Goal: Information Seeking & Learning: Learn about a topic

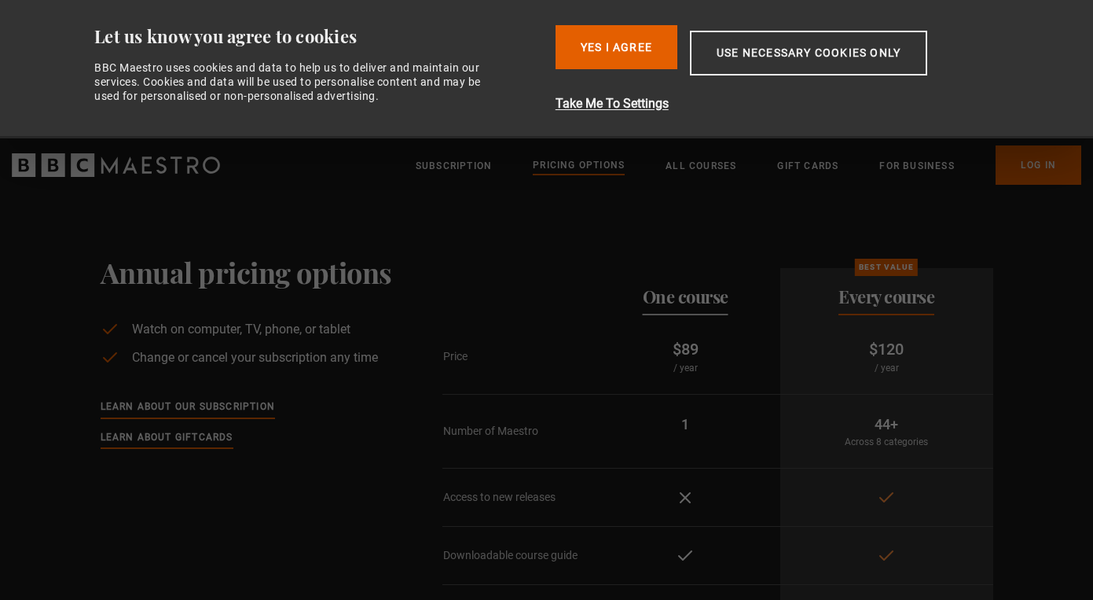
click at [1062, 349] on section "Annual pricing options Watch on computer, TV, phone, or tablet Change or cancel…" at bounding box center [546, 458] width 1093 height 531
click at [621, 101] on button "Take Me To Settings" at bounding box center [783, 103] width 455 height 19
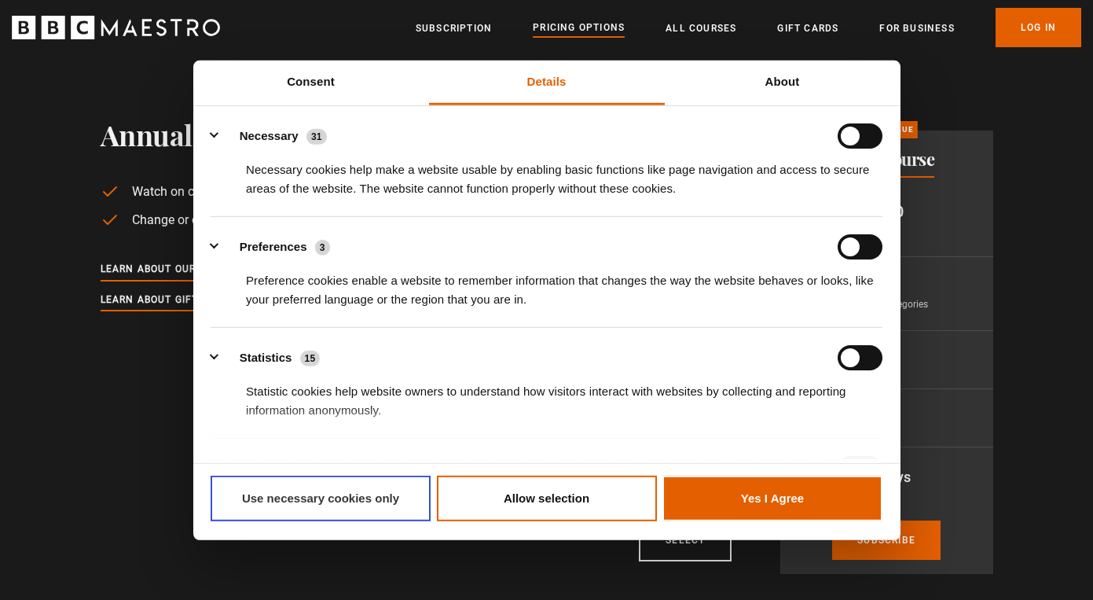
click at [342, 494] on button "Use necessary cookies only" at bounding box center [321, 498] width 220 height 46
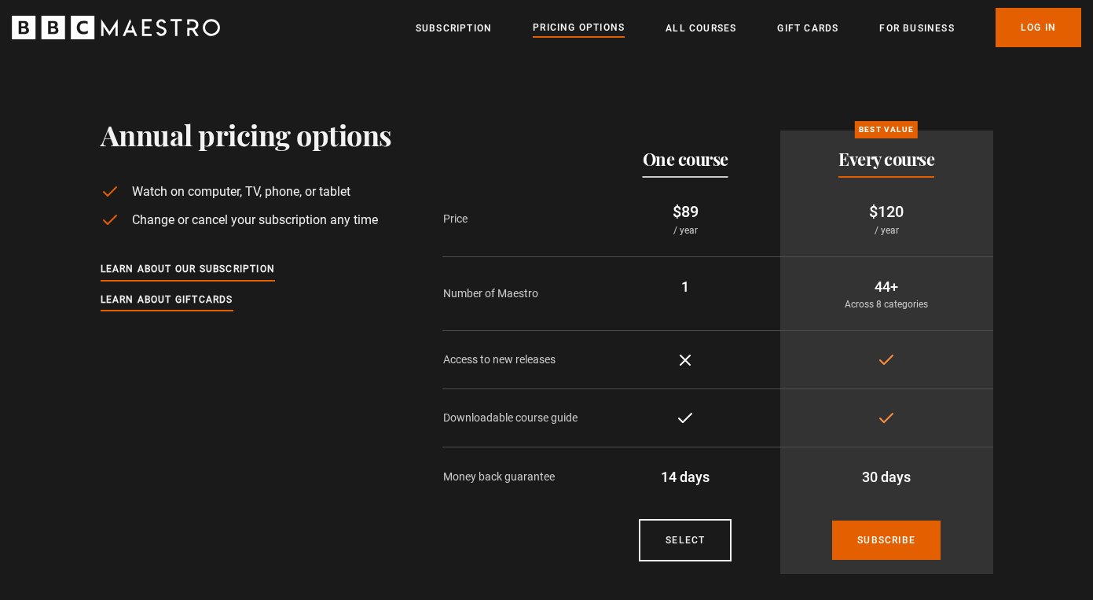
click at [1042, 479] on div "Annual pricing options Watch on computer, TV, phone, or tablet Change or cancel…" at bounding box center [547, 352] width 1012 height 468
click at [807, 25] on link "Gift Cards" at bounding box center [807, 28] width 61 height 16
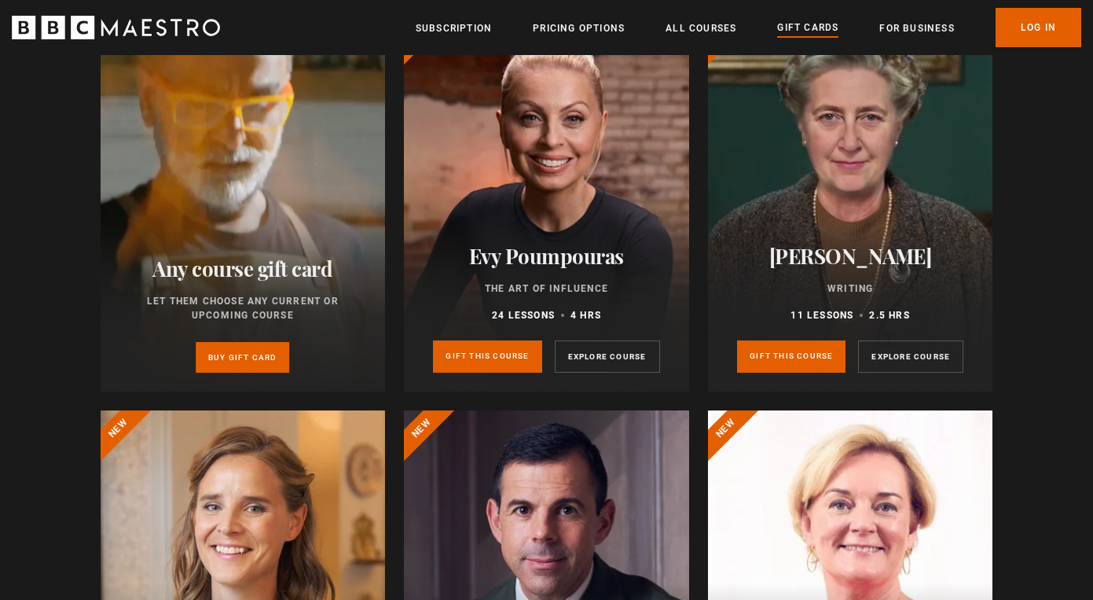
scroll to position [1823, 0]
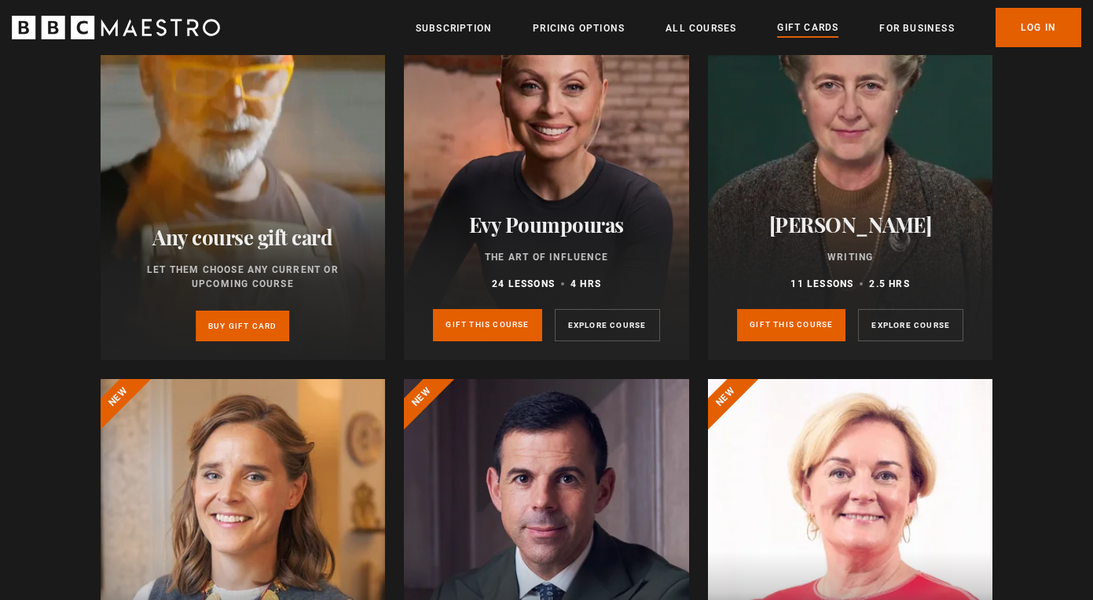
click at [624, 176] on div at bounding box center [546, 171] width 285 height 377
click at [618, 325] on link "Explore course" at bounding box center [607, 325] width 105 height 32
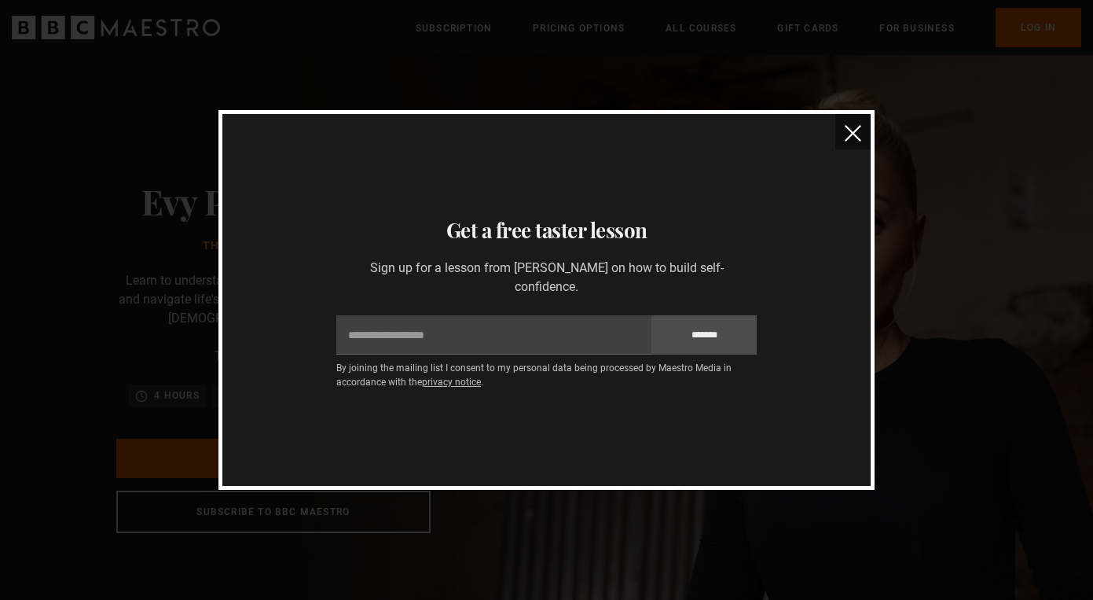
click at [849, 129] on img "close" at bounding box center [853, 133] width 17 height 17
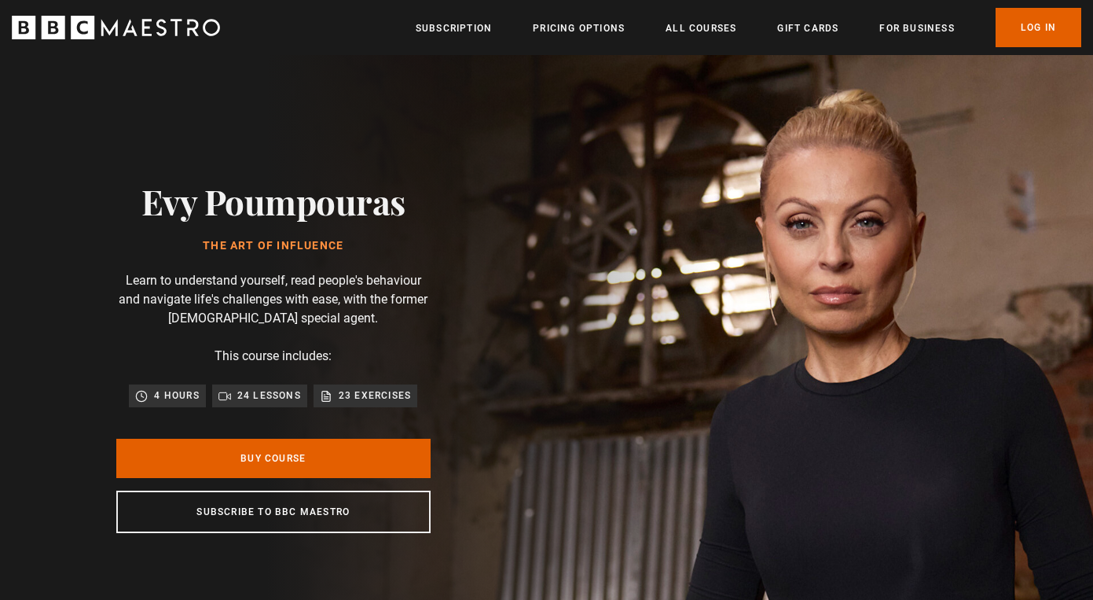
click at [790, 272] on img at bounding box center [601, 357] width 1093 height 604
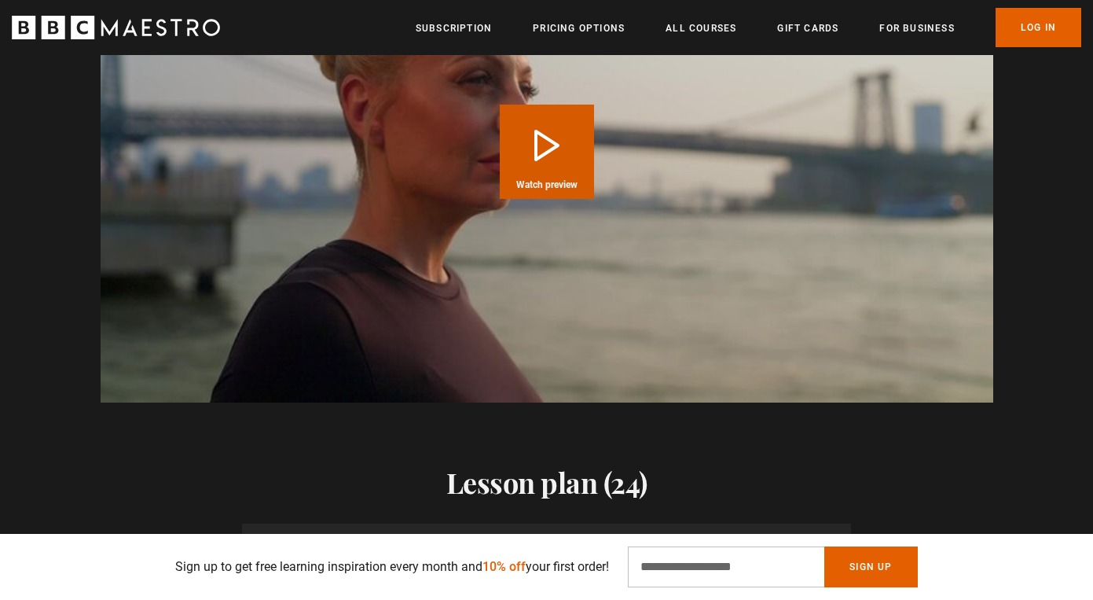
scroll to position [0, 412]
click at [523, 149] on button "Play Course overview for The Art of Influence with Evy Poumpouras Watch preview" at bounding box center [547, 152] width 94 height 94
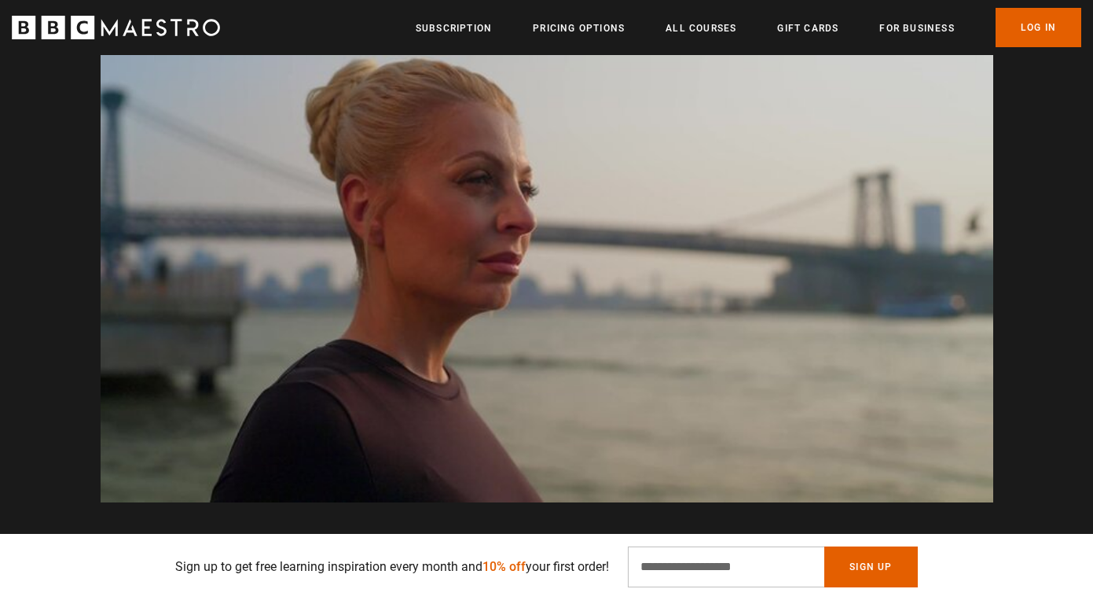
scroll to position [0, 1235]
click at [694, 35] on link "All Courses" at bounding box center [701, 28] width 71 height 16
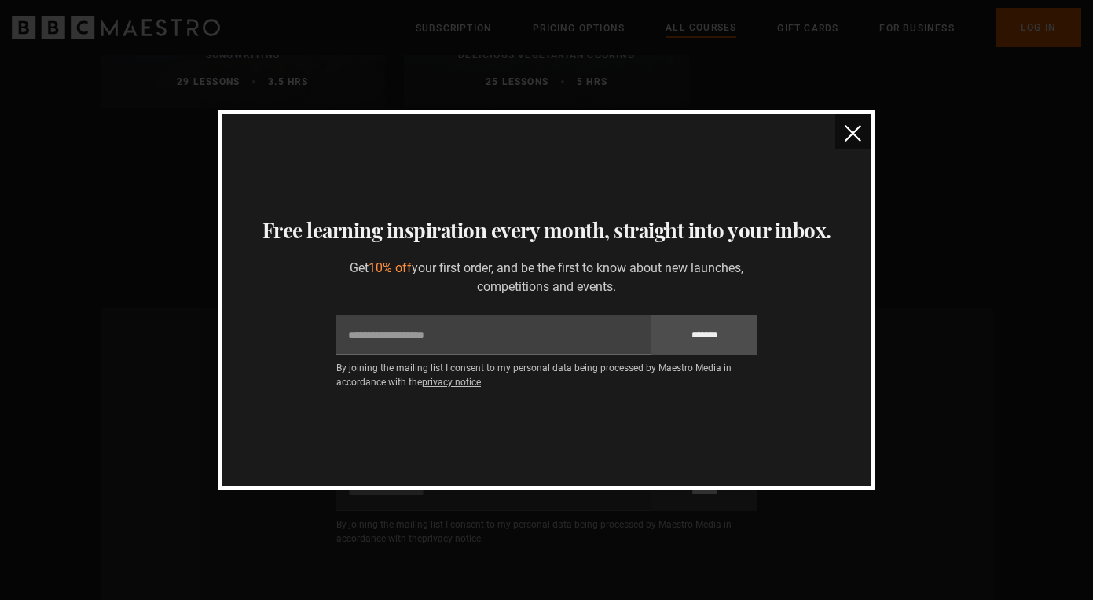
scroll to position [6445, 0]
click at [852, 131] on img "close" at bounding box center [853, 133] width 17 height 17
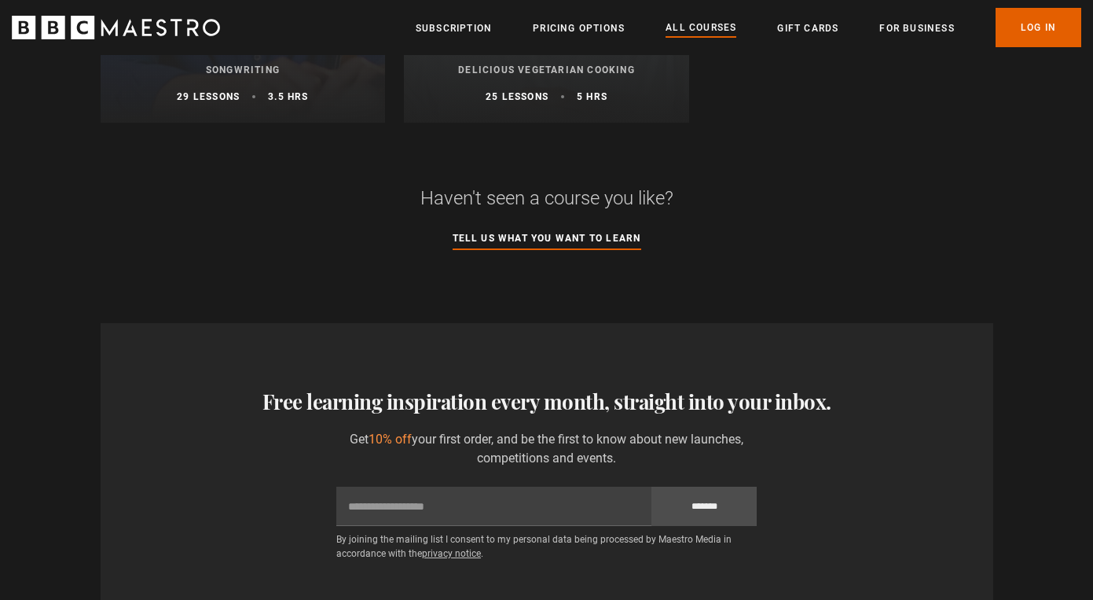
click at [967, 161] on section "Haven't seen a course you like? Tell us what you want to learn" at bounding box center [547, 192] width 893 height 138
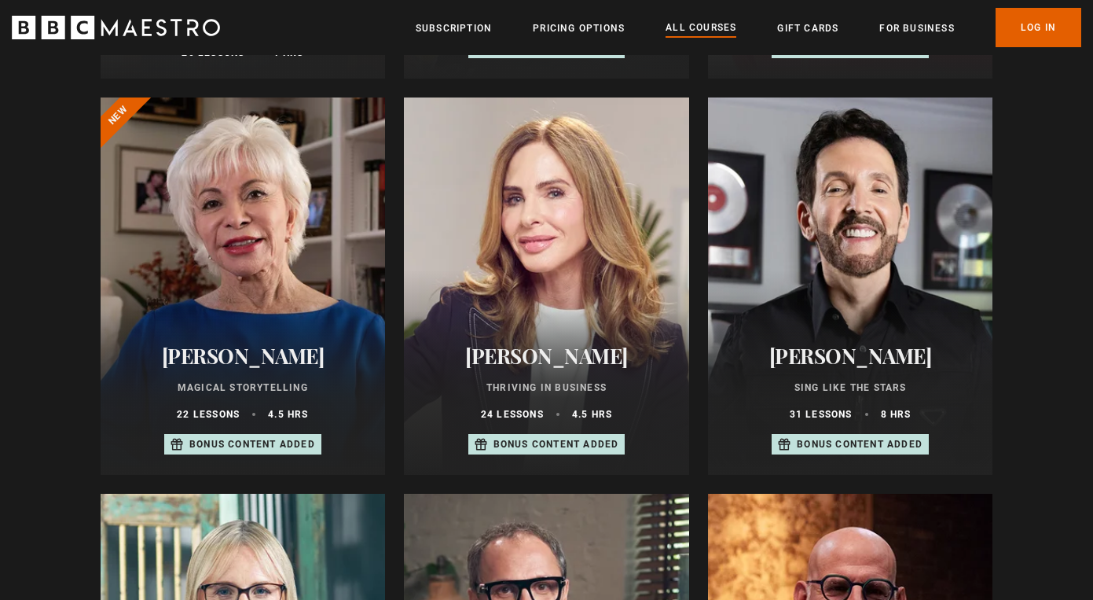
scroll to position [881, 0]
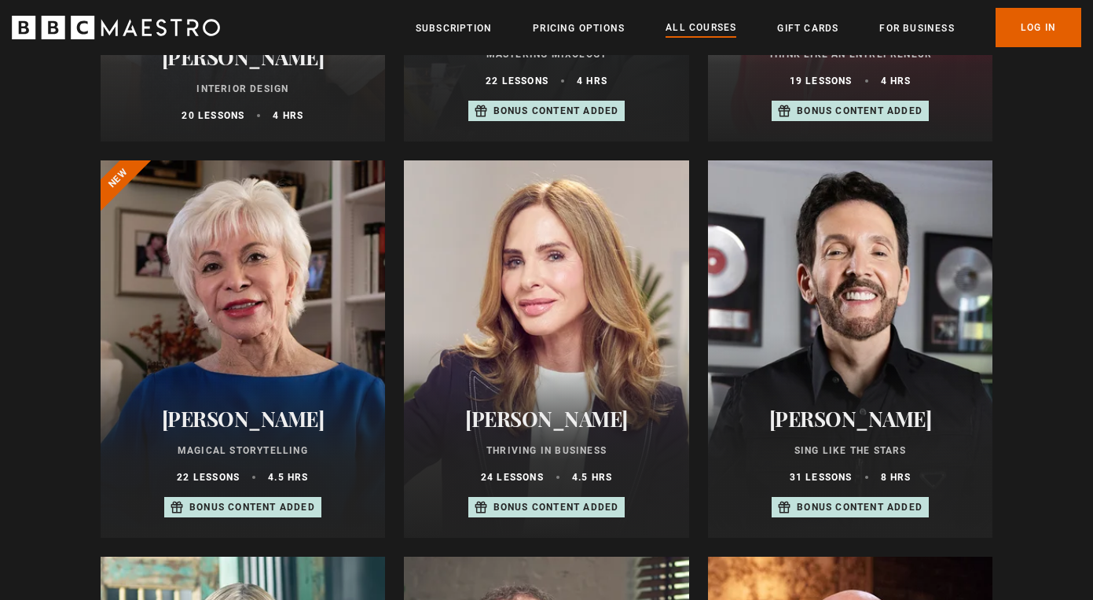
click at [893, 380] on div at bounding box center [850, 348] width 285 height 377
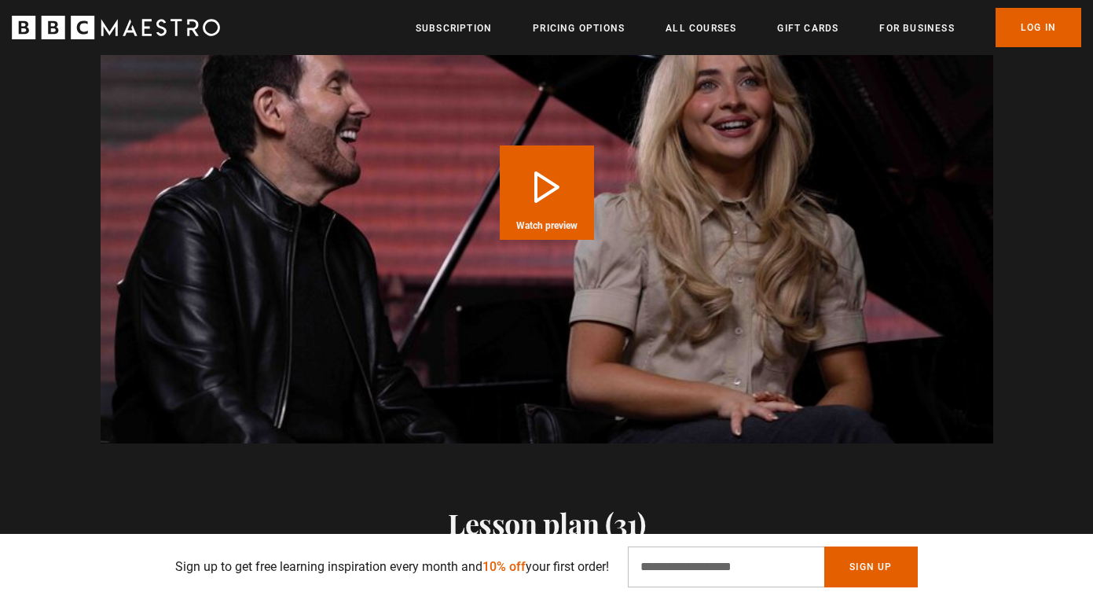
scroll to position [1697, 0]
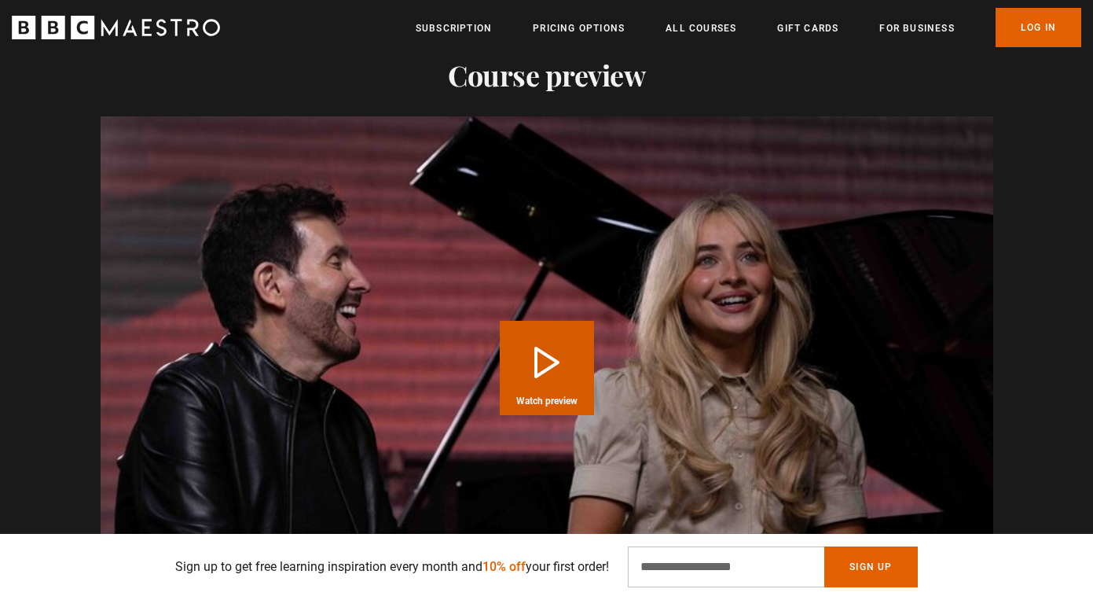
click at [544, 324] on button "Play Course overview for Sing Like the Stars with Eric Vetro Watch preview" at bounding box center [547, 368] width 94 height 94
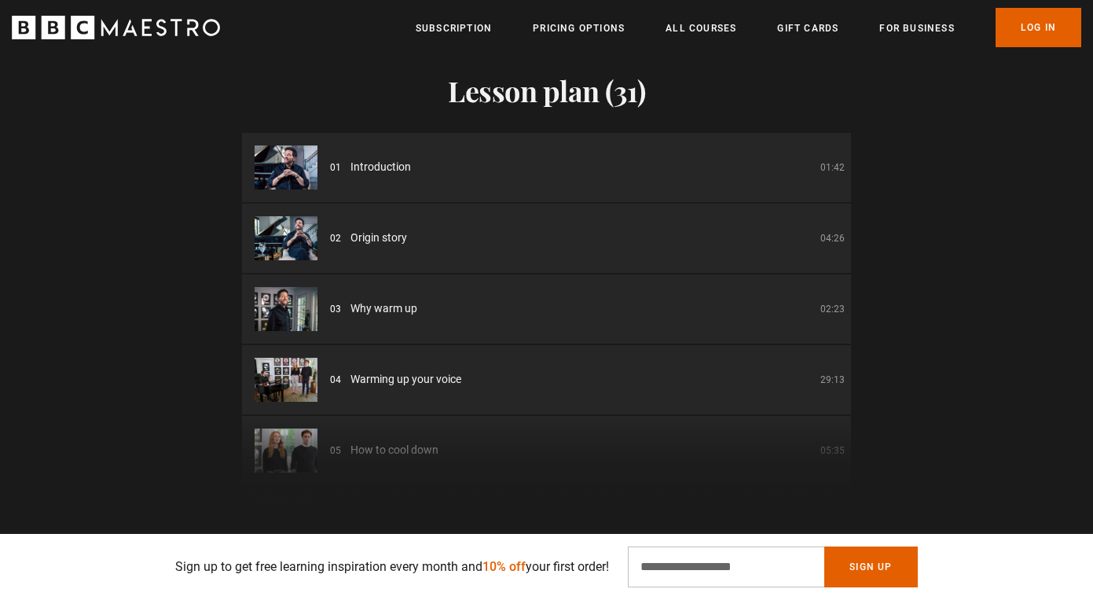
scroll to position [2309, 0]
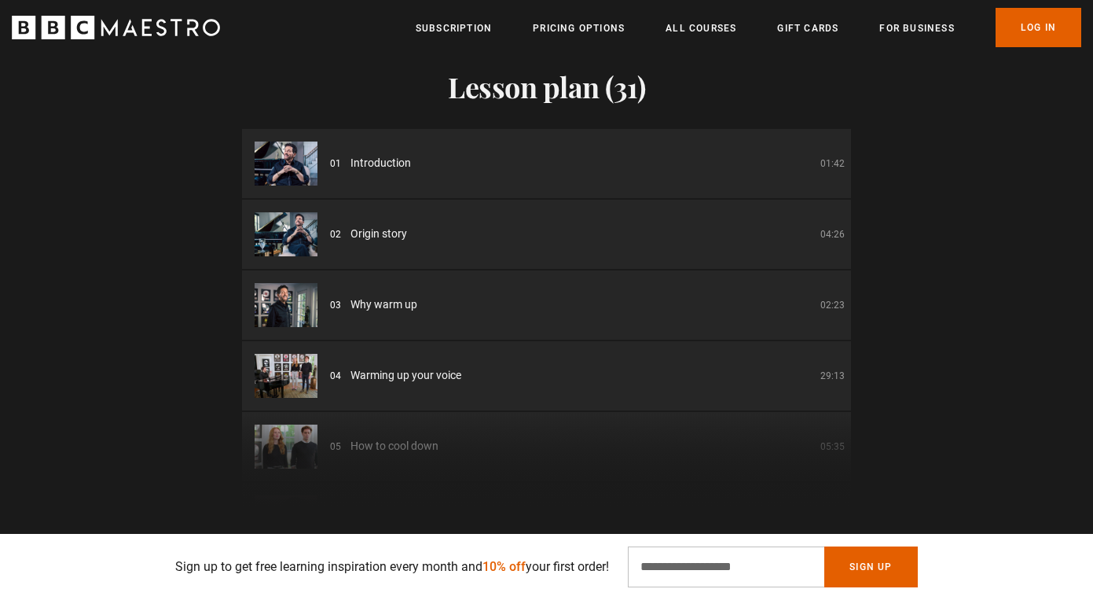
click at [907, 152] on div "Lesson plan (31) 01 Introduction 01:42 02 Origin story 04:26 03 Why warm up 02:…" at bounding box center [546, 256] width 1093 height 498
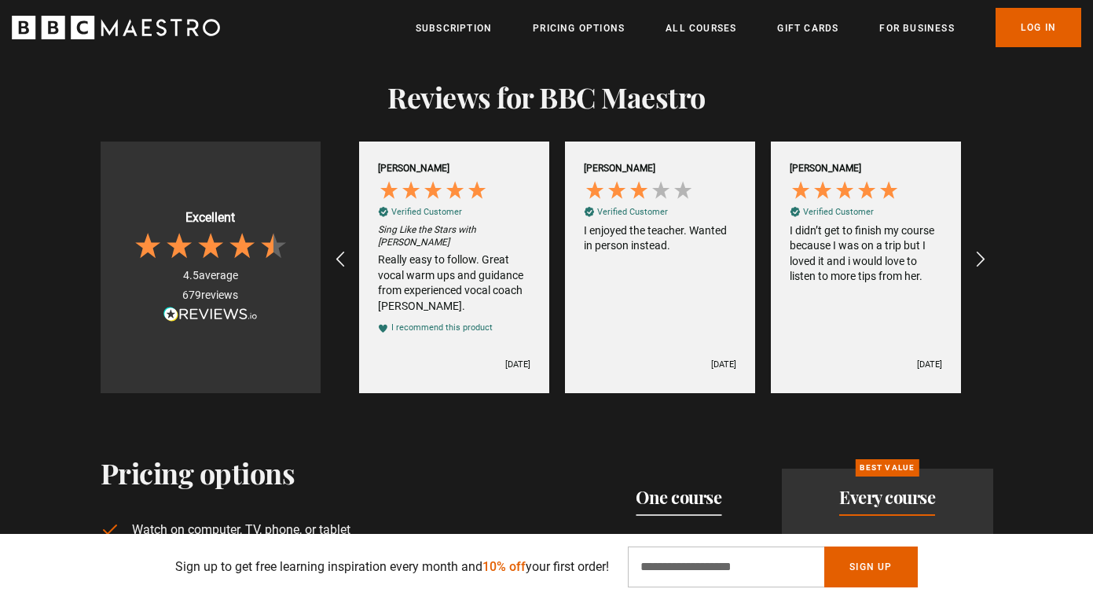
scroll to position [3220, 0]
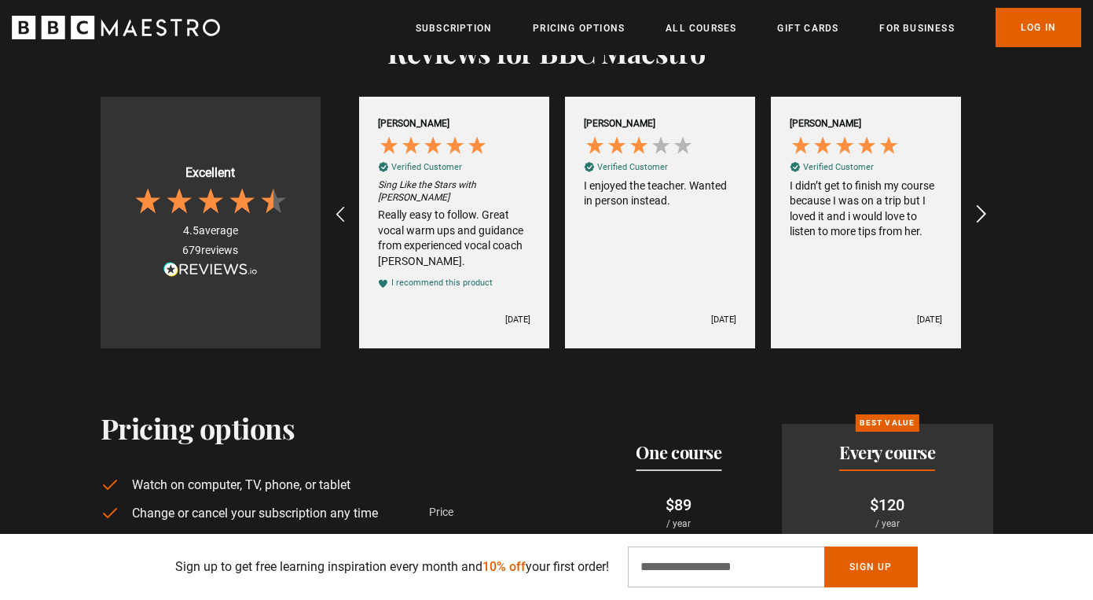
click at [975, 204] on icon "REVIEWS.io Carousel Scroll Right" at bounding box center [981, 215] width 22 height 22
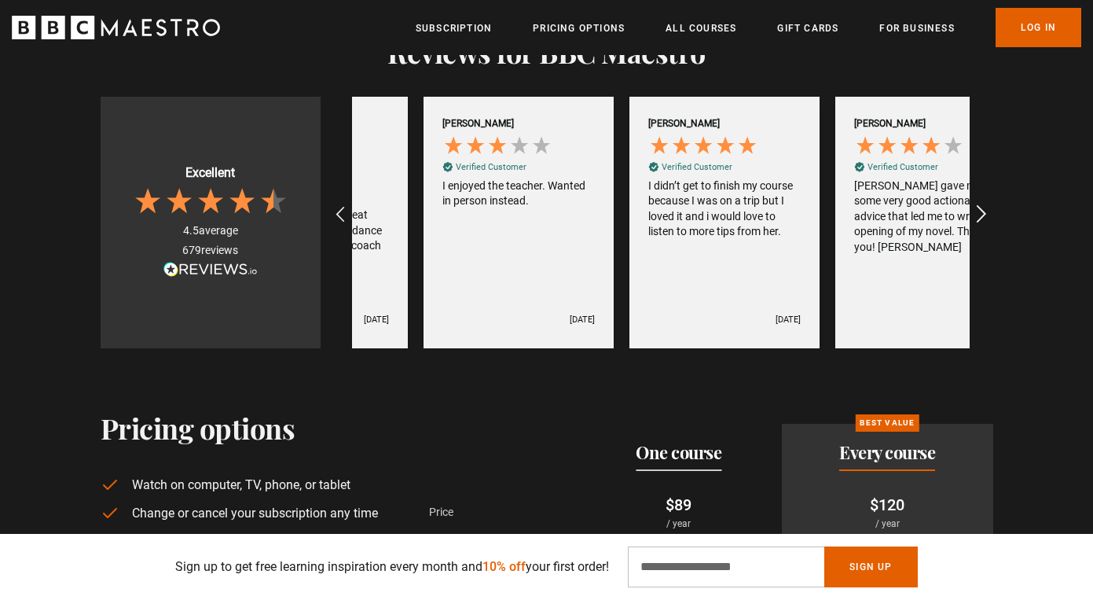
scroll to position [0, 1853]
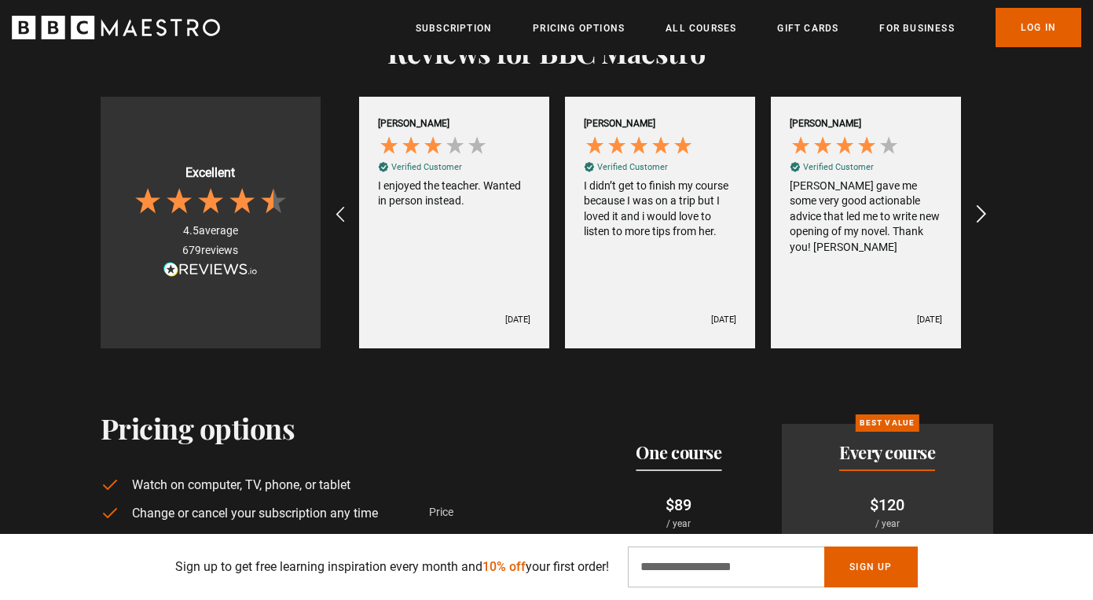
click at [975, 204] on icon "REVIEWS.io Carousel Scroll Right" at bounding box center [981, 215] width 22 height 22
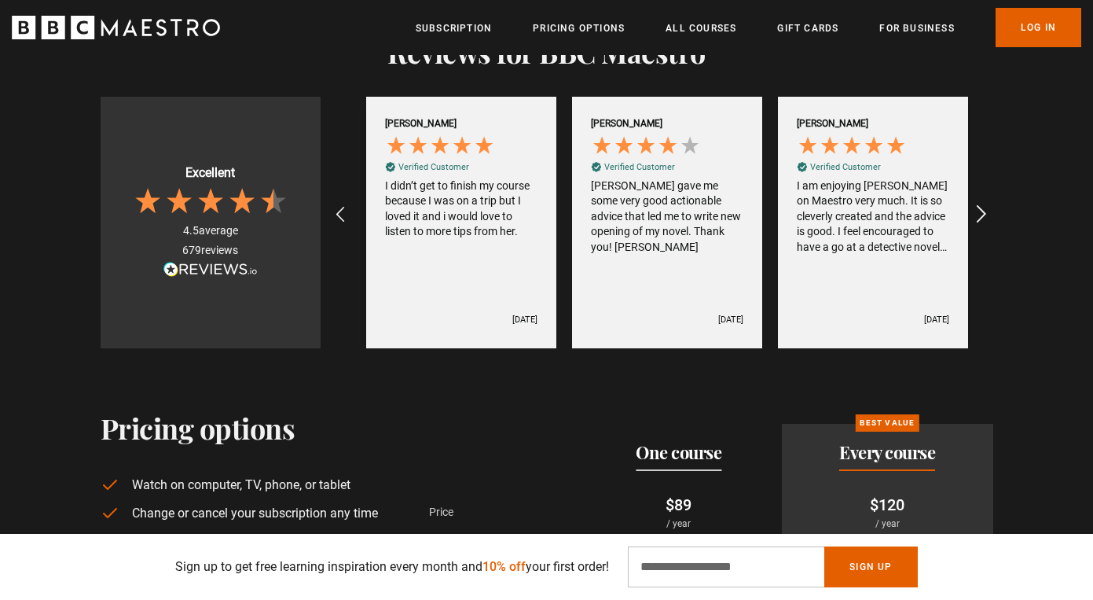
scroll to position [0, 2059]
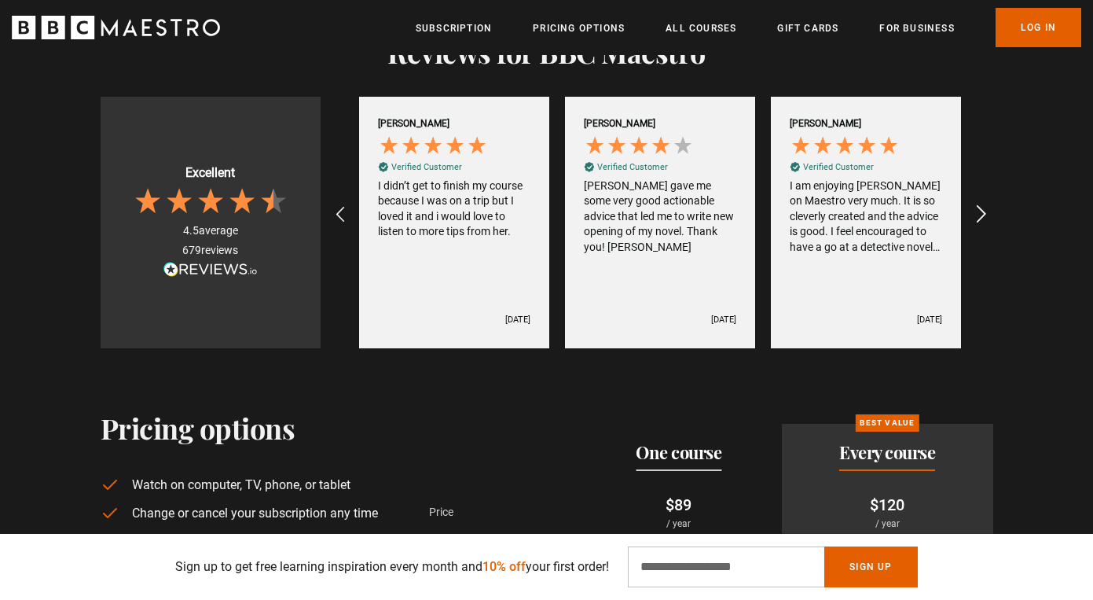
click at [975, 204] on icon "REVIEWS.io Carousel Scroll Right" at bounding box center [981, 215] width 22 height 22
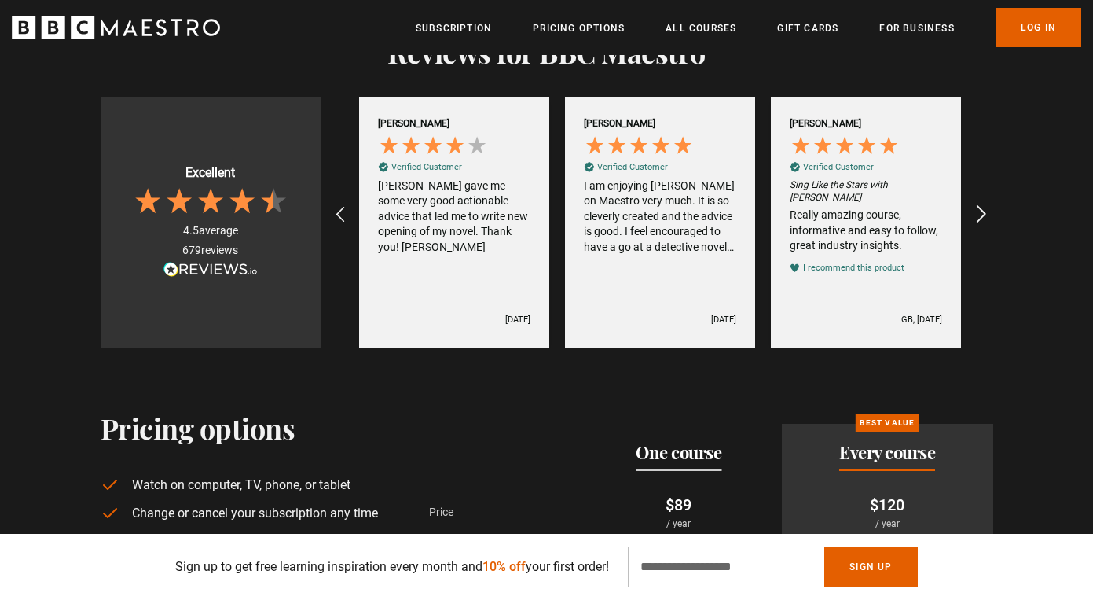
click at [975, 204] on icon "REVIEWS.io Carousel Scroll Right" at bounding box center [981, 215] width 22 height 22
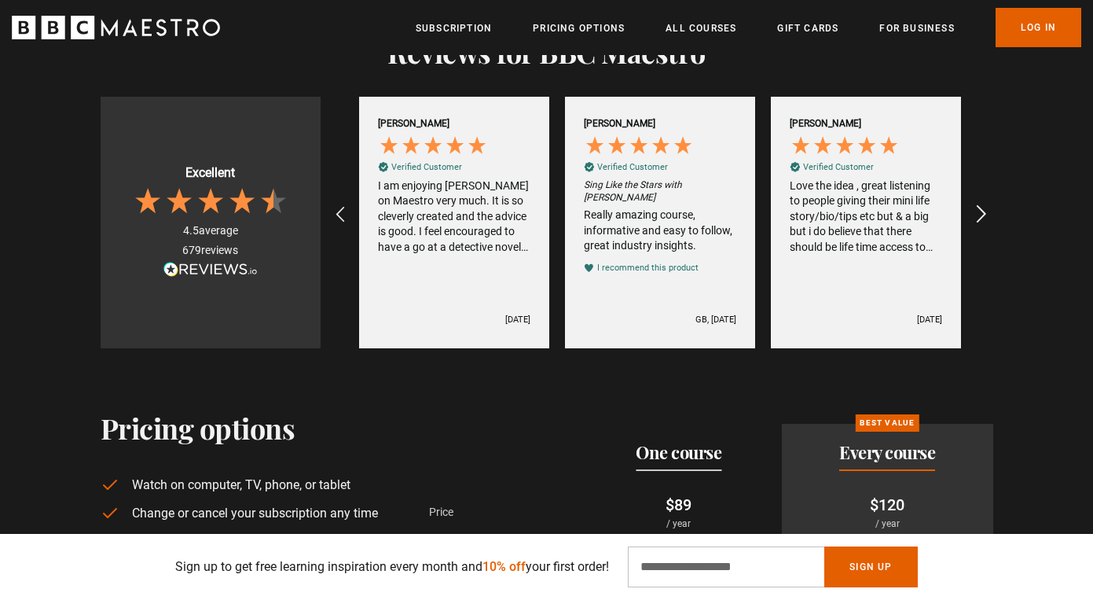
click at [975, 204] on icon "REVIEWS.io Carousel Scroll Right" at bounding box center [981, 215] width 22 height 22
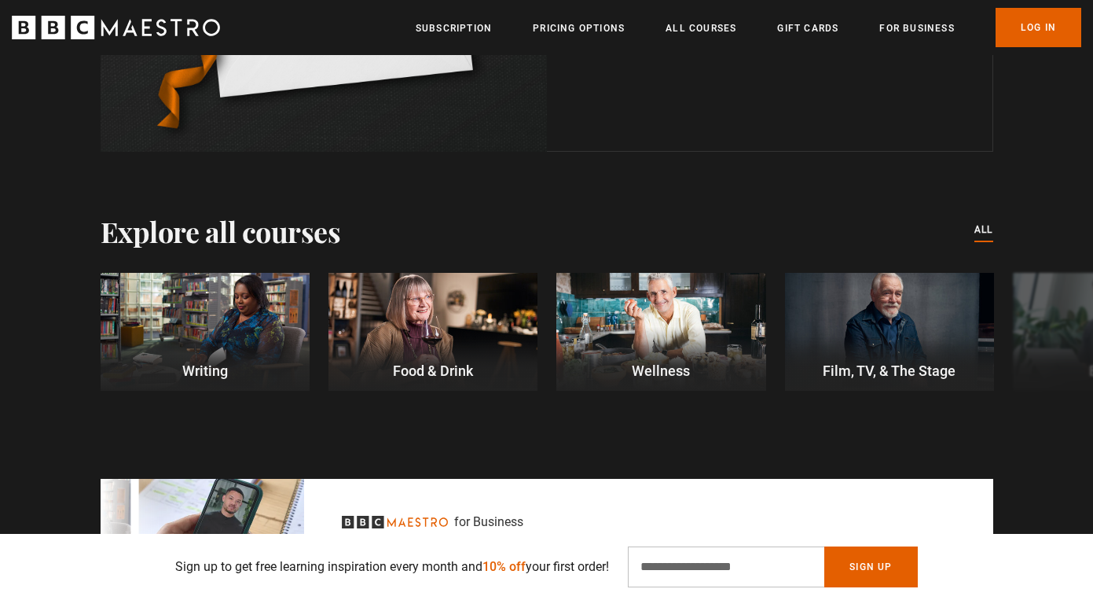
scroll to position [4509, 0]
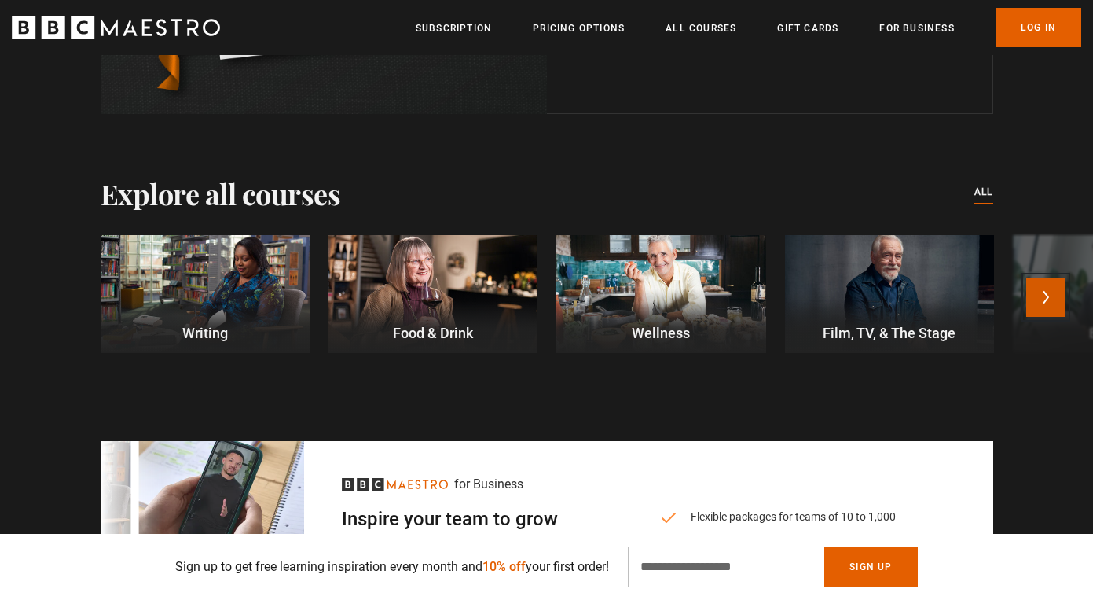
click at [1060, 277] on button "Next" at bounding box center [1045, 296] width 39 height 39
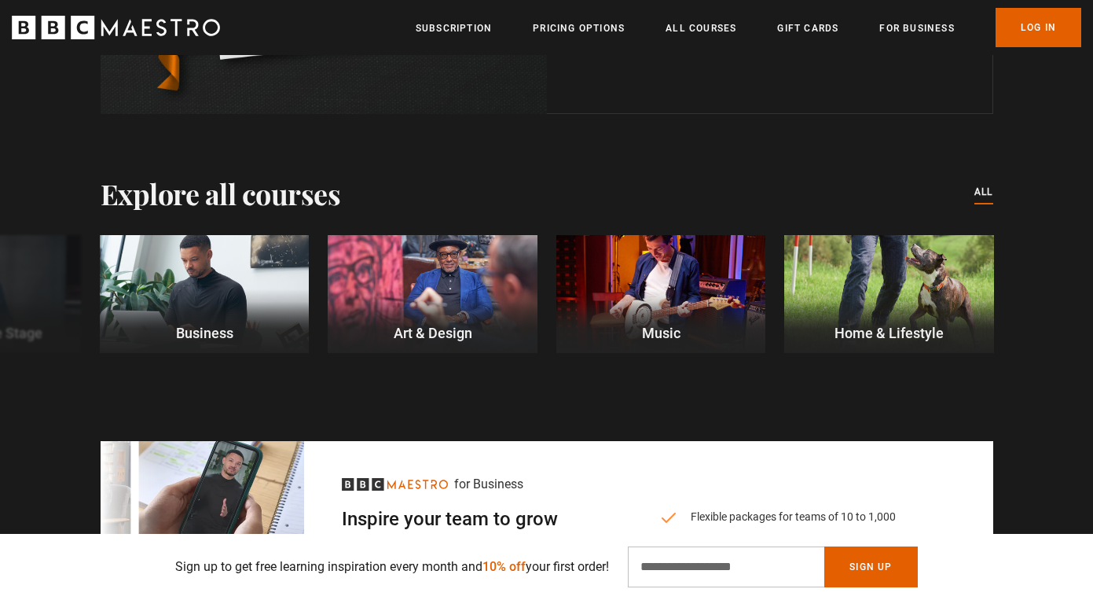
scroll to position [0, 2882]
click at [1077, 289] on div "Writing Food & Drink Wellness Film, TV, & The Stage Business Art & Design Music…" at bounding box center [546, 306] width 1093 height 143
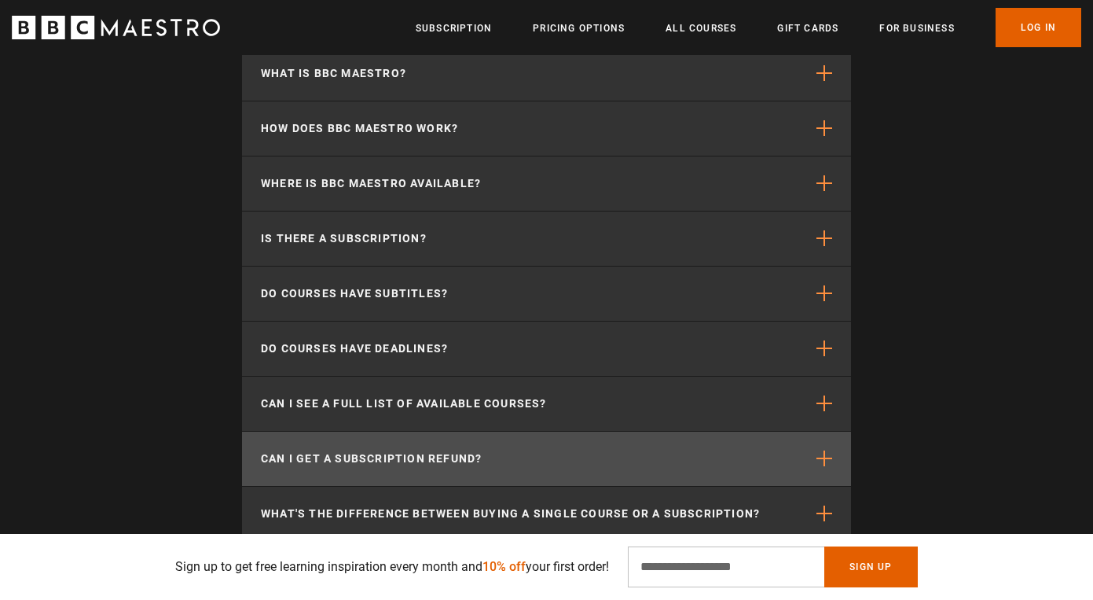
scroll to position [0, 3088]
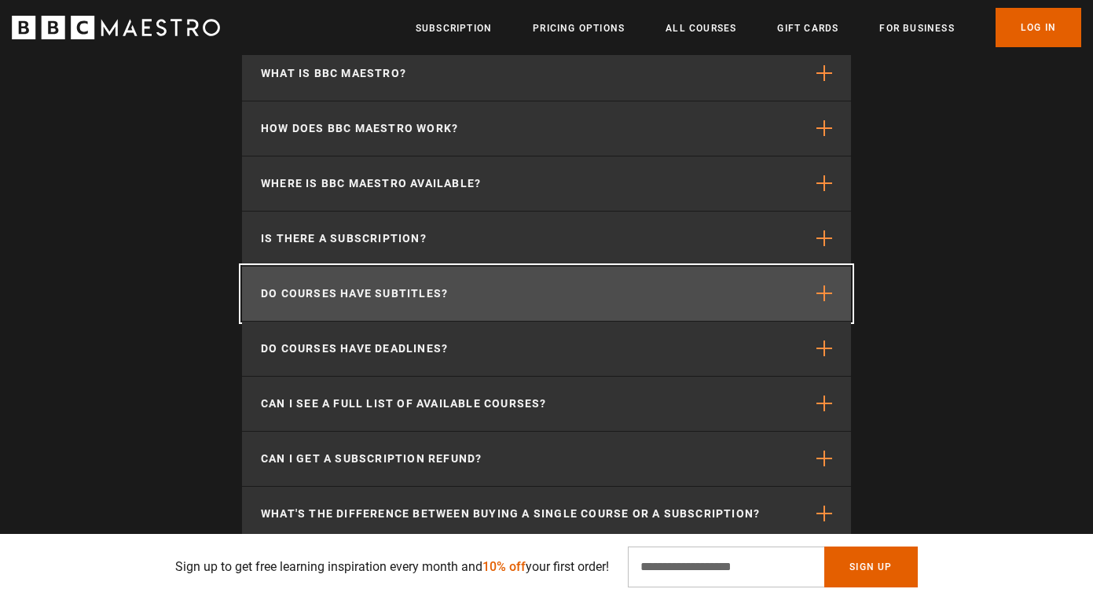
click at [706, 266] on button "Do courses have subtitles?" at bounding box center [546, 293] width 609 height 54
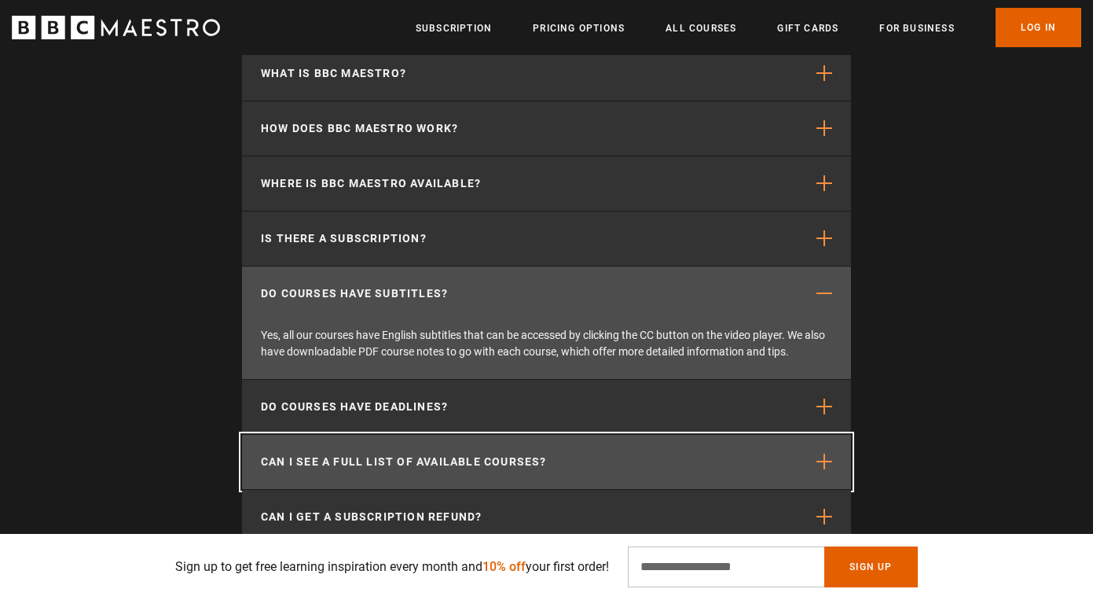
click at [777, 435] on button "Can I see a full list of available courses?" at bounding box center [546, 462] width 609 height 54
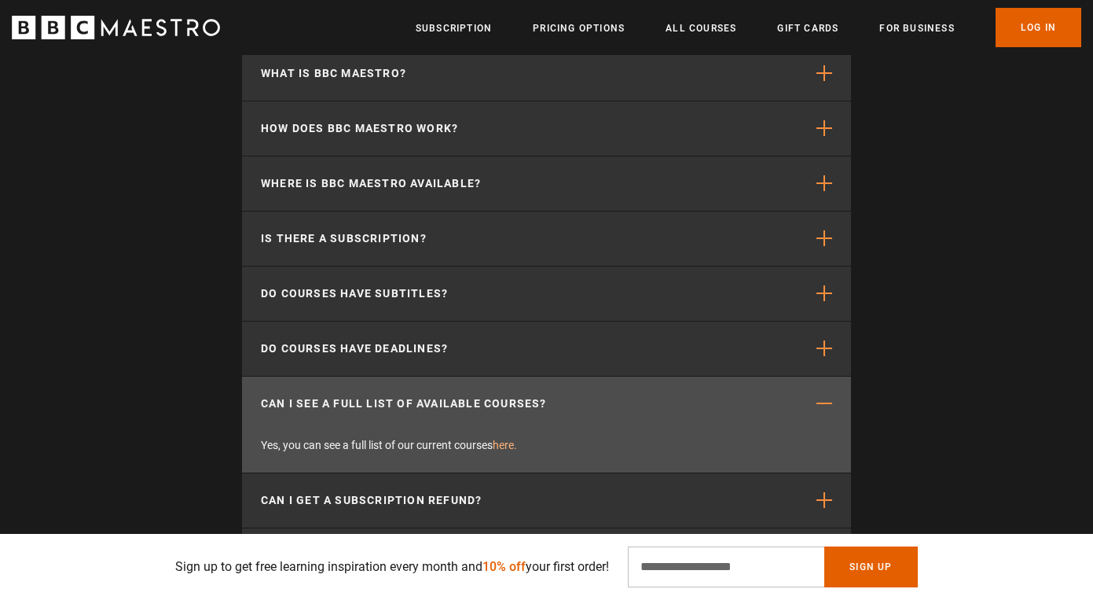
click at [514, 438] on link "here." at bounding box center [505, 444] width 24 height 13
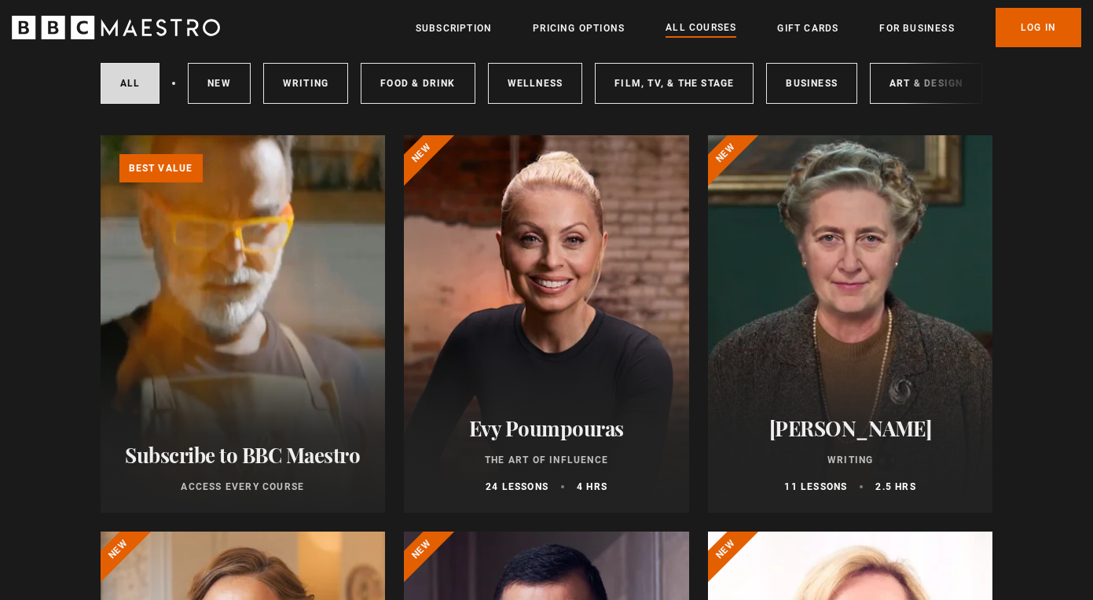
scroll to position [94, 0]
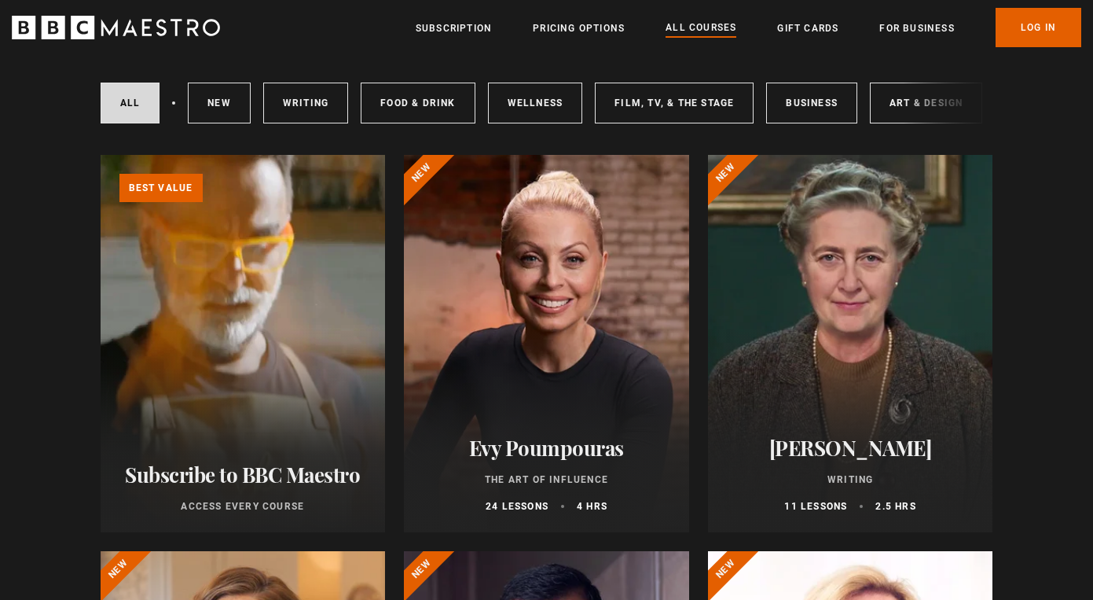
click at [896, 395] on div at bounding box center [850, 343] width 285 height 377
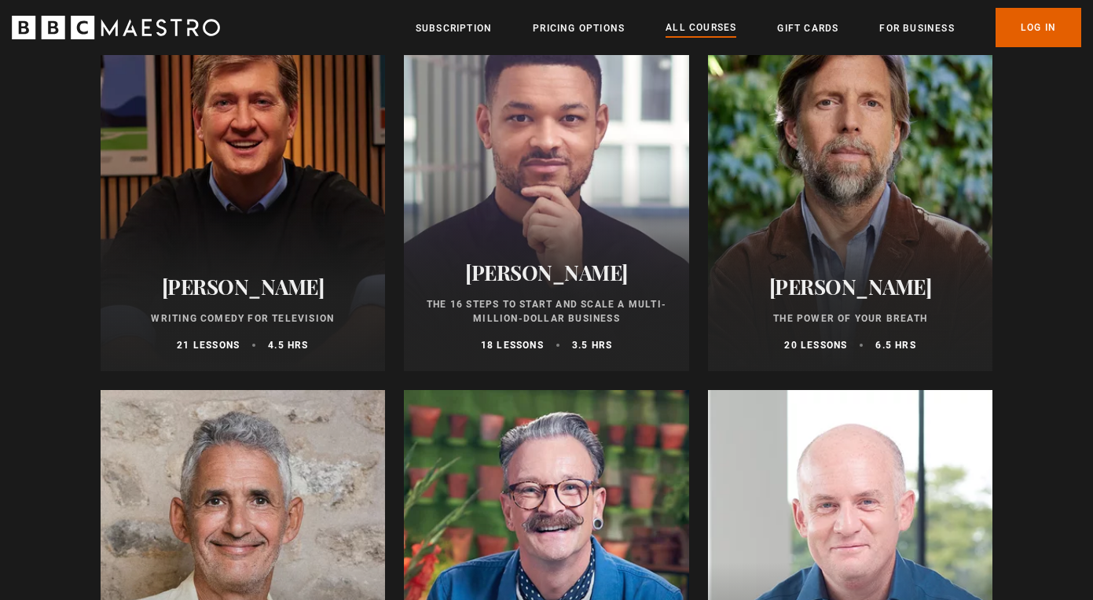
scroll to position [1666, 0]
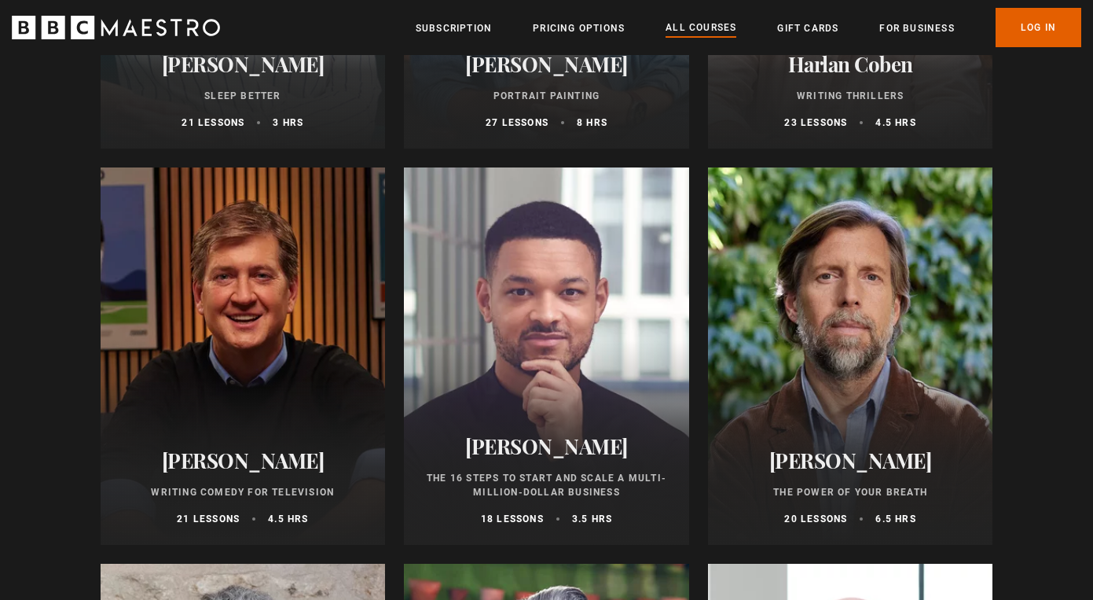
click at [826, 326] on div at bounding box center [850, 355] width 285 height 377
click at [260, 318] on div at bounding box center [243, 355] width 285 height 377
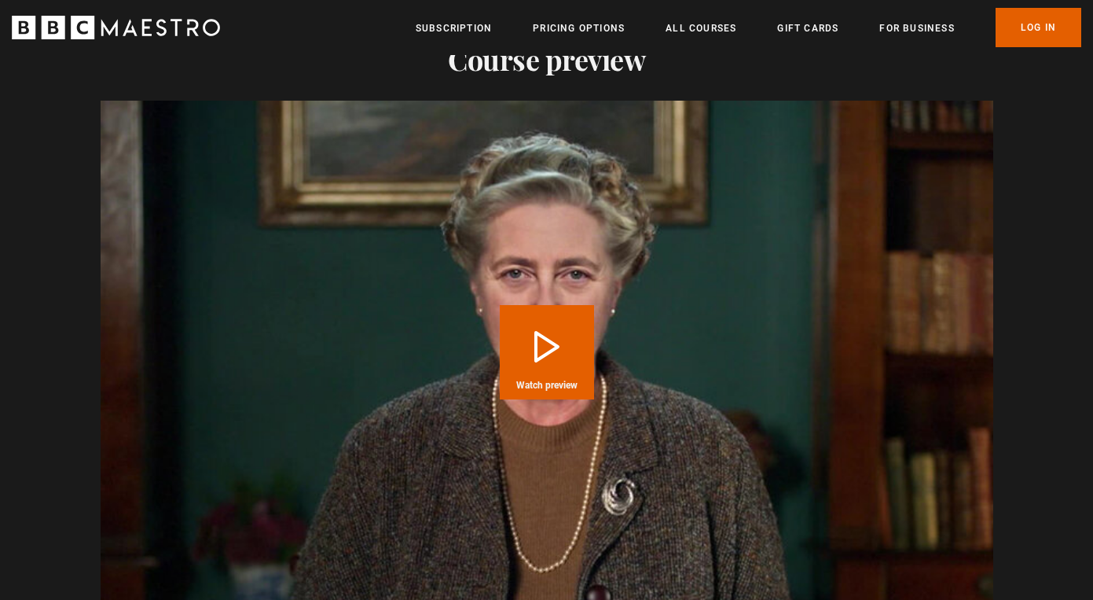
scroll to position [1917, 0]
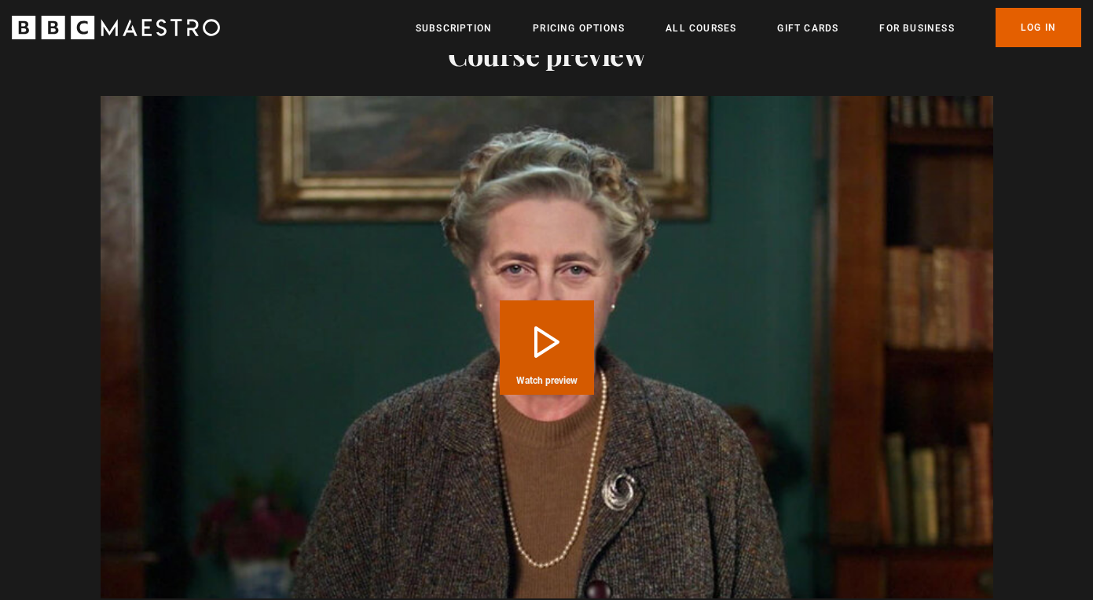
click at [578, 360] on button "Play Course overview for Writing with [PERSON_NAME] Watch preview" at bounding box center [547, 347] width 94 height 94
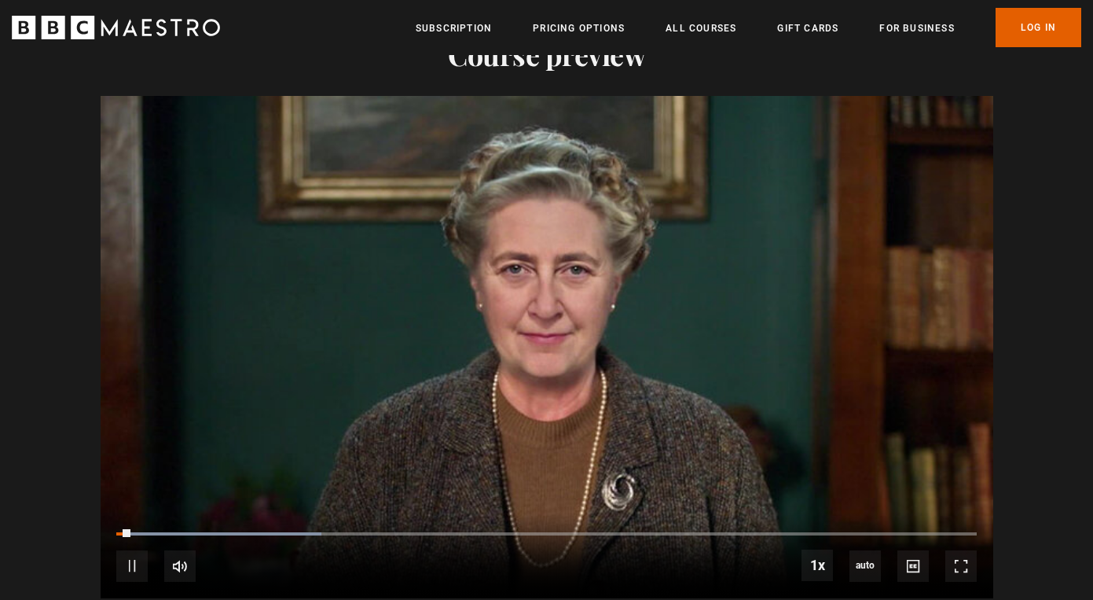
scroll to position [0, 206]
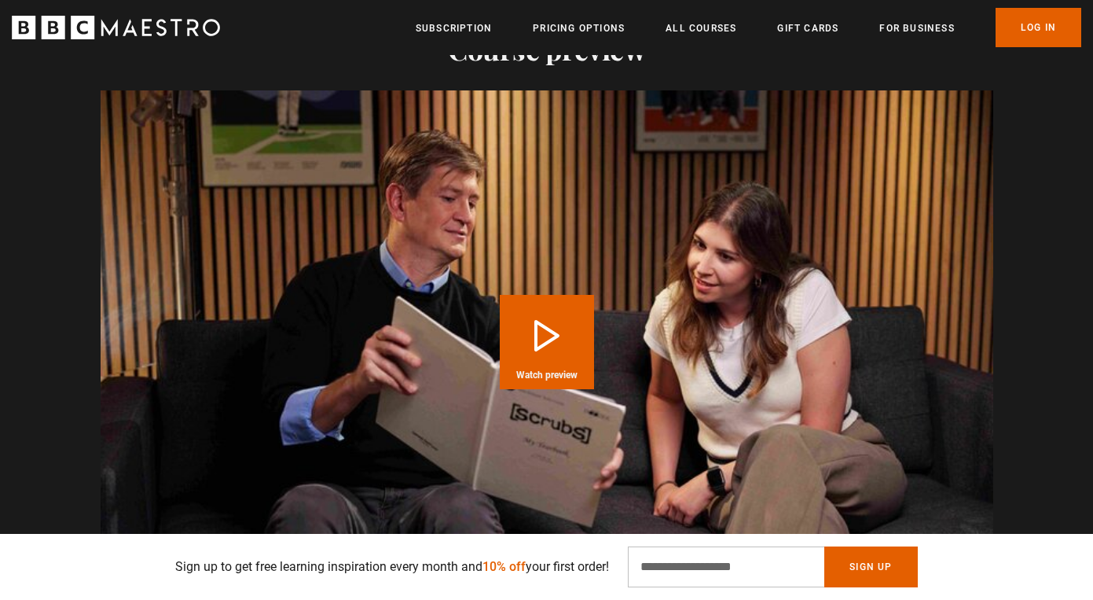
scroll to position [1509, 0]
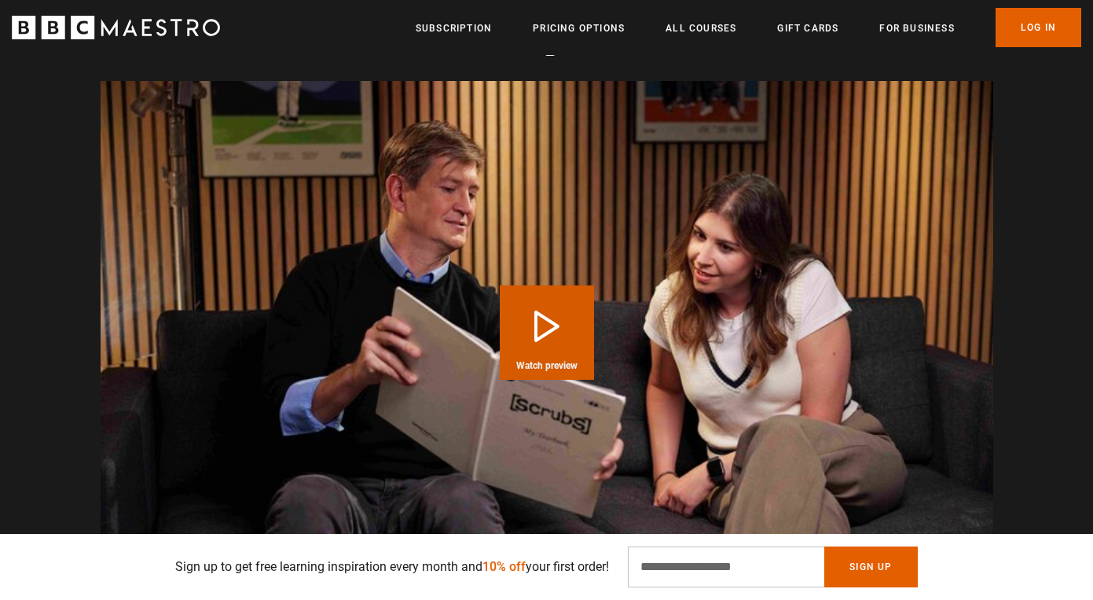
click at [542, 331] on button "Play Course overview for Writing Comedy for Television with [PERSON_NAME] Watch…" at bounding box center [547, 332] width 94 height 94
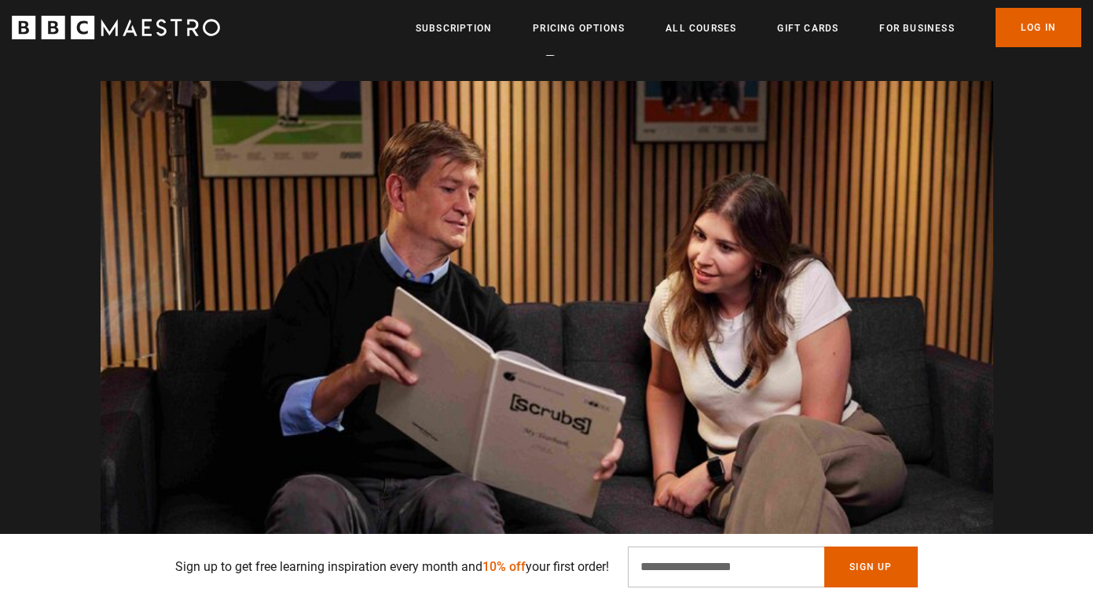
scroll to position [0, 2265]
